Goal: Task Accomplishment & Management: Use online tool/utility

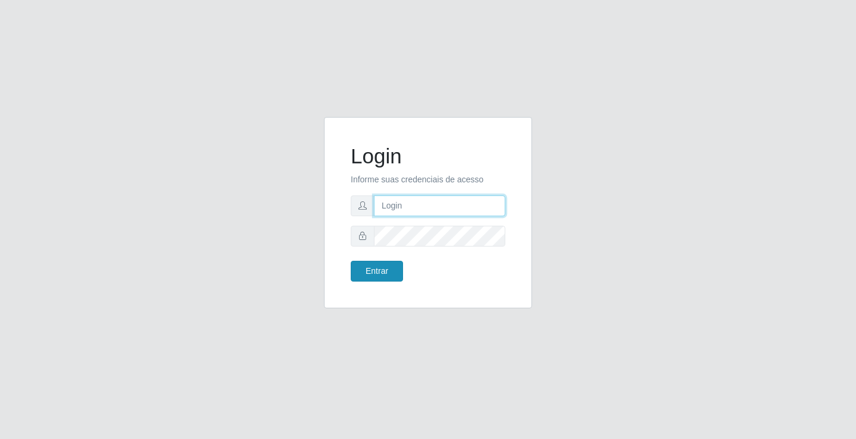
type input "[EMAIL_ADDRESS][DOMAIN_NAME]"
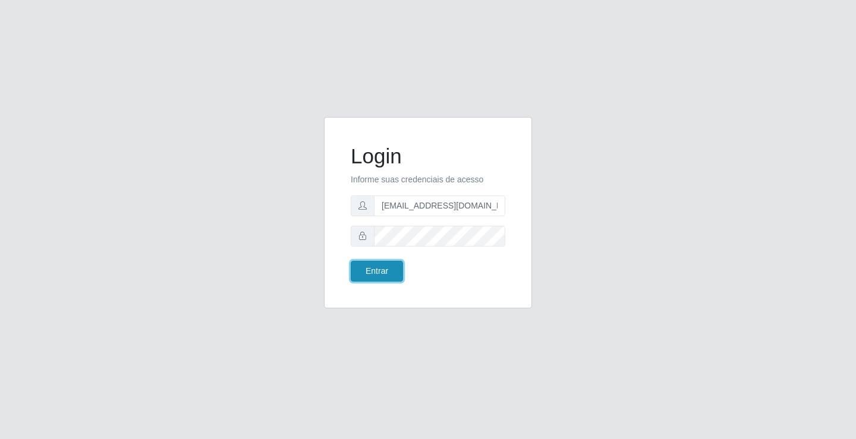
click at [384, 278] on button "Entrar" at bounding box center [377, 271] width 52 height 21
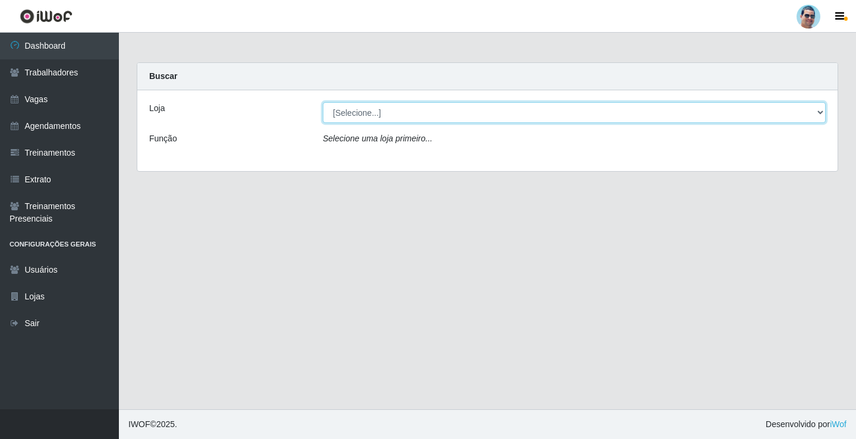
click at [441, 113] on select "[Selecione...] Mercadinho Extrabom" at bounding box center [574, 112] width 503 height 21
select select "175"
click at [323, 102] on select "[Selecione...] Mercadinho Extrabom" at bounding box center [574, 112] width 503 height 21
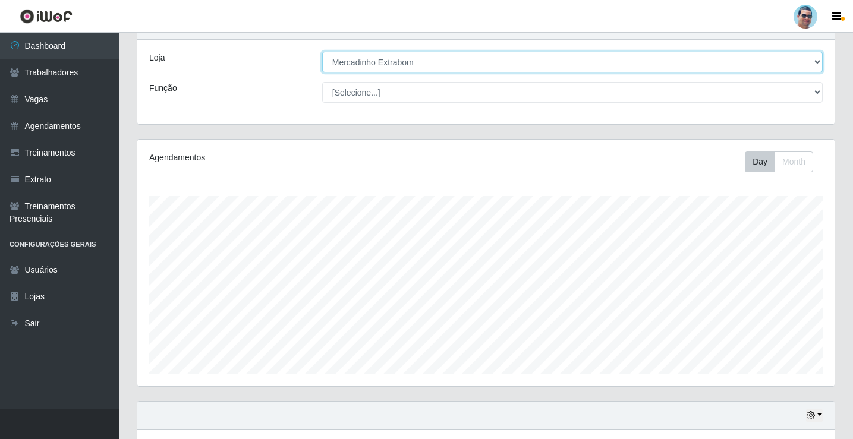
scroll to position [357, 0]
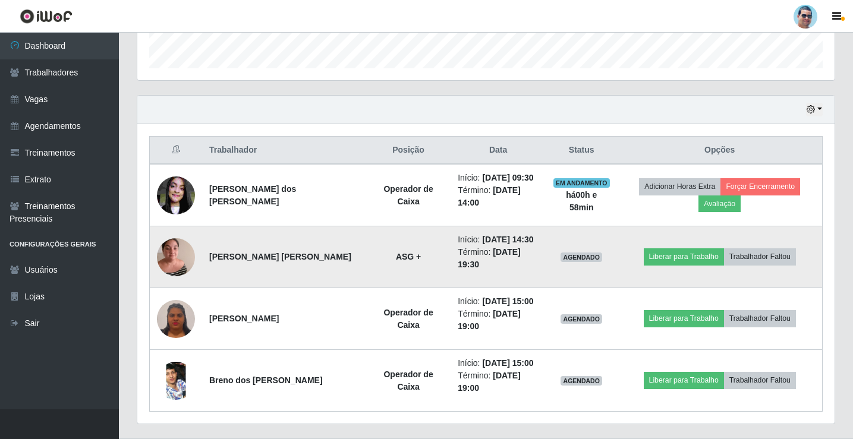
click at [178, 248] on img at bounding box center [176, 257] width 38 height 51
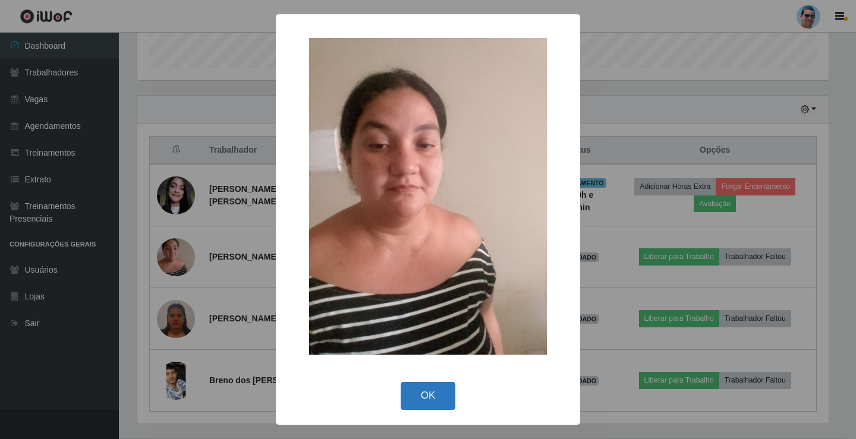
click at [432, 408] on button "OK" at bounding box center [428, 396] width 55 height 28
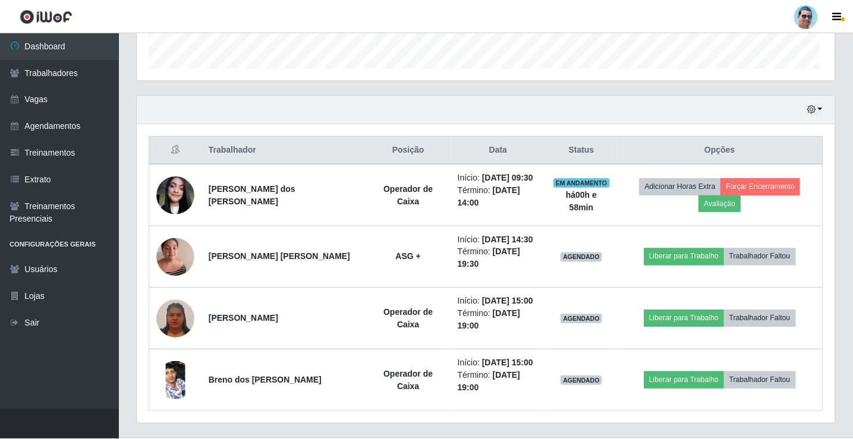
scroll to position [247, 697]
